Goal: Information Seeking & Learning: Learn about a topic

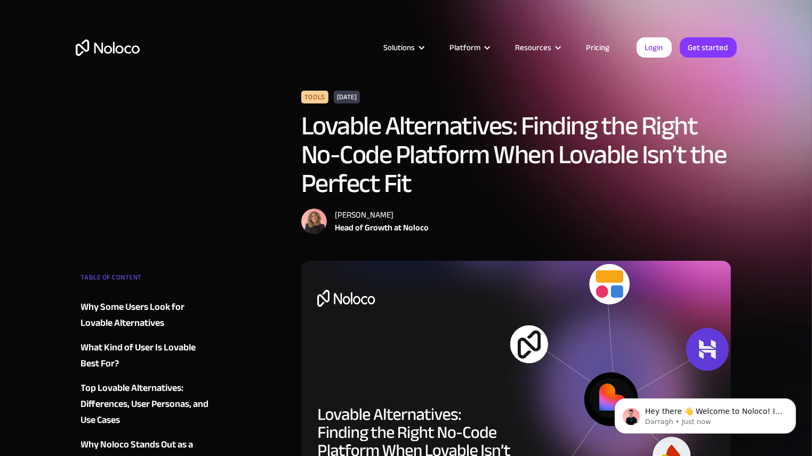
click at [133, 51] on img "home" at bounding box center [108, 47] width 64 height 17
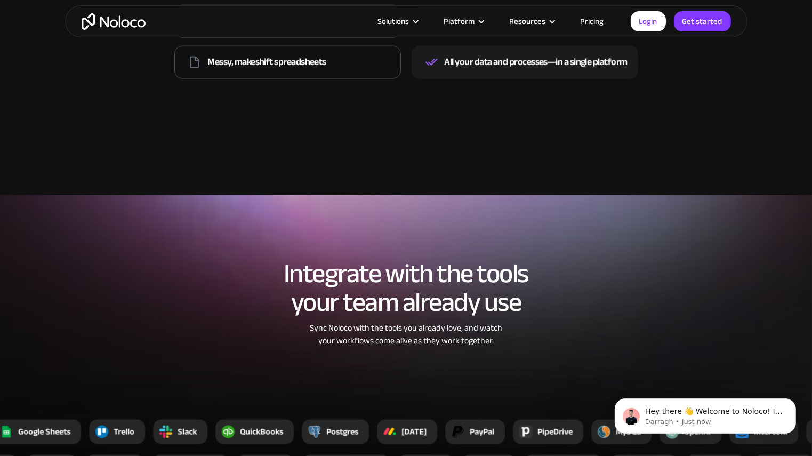
scroll to position [1621, 0]
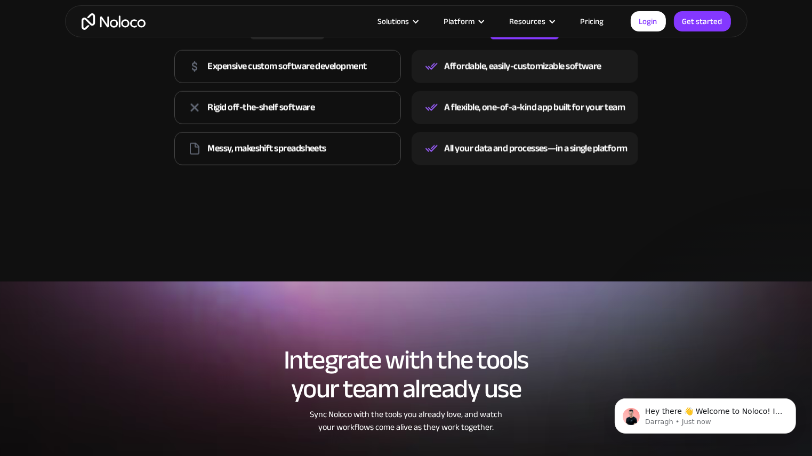
click at [601, 19] on link "Pricing" at bounding box center [592, 21] width 50 height 14
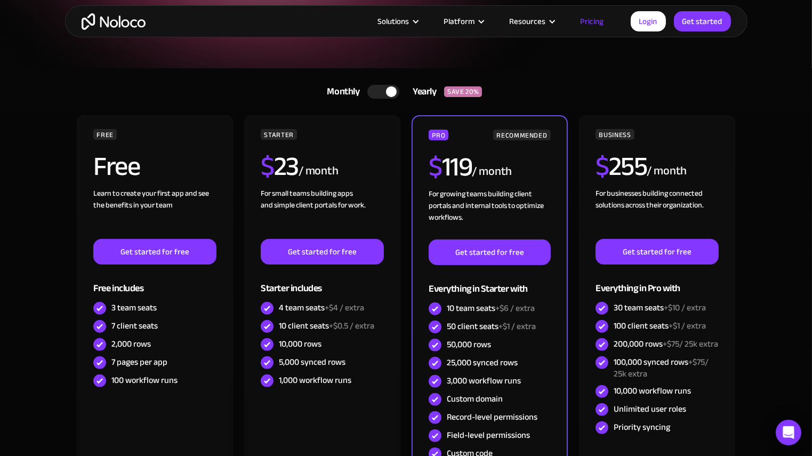
drag, startPoint x: 9, startPoint y: 154, endPoint x: 17, endPoint y: 148, distance: 10.4
click at [11, 153] on section "Monthly Yearly SAVE 20% Monthly Yearly SAVE 20% FREE Free Learn to create your …" at bounding box center [406, 323] width 812 height 511
